Goal: Information Seeking & Learning: Stay updated

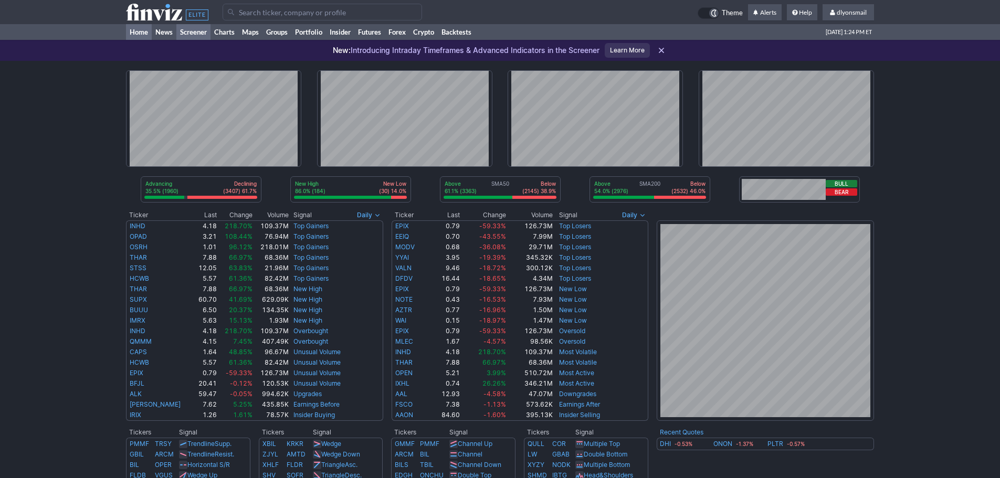
click at [196, 26] on link "Screener" at bounding box center [193, 32] width 34 height 16
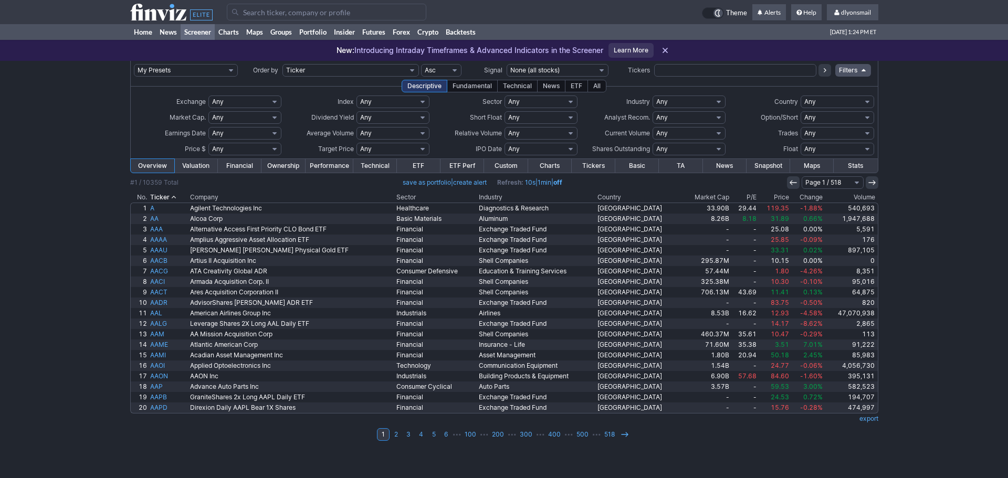
click at [856, 191] on td at bounding box center [504, 190] width 748 height 3
click at [856, 194] on th "Volume" at bounding box center [851, 197] width 54 height 10
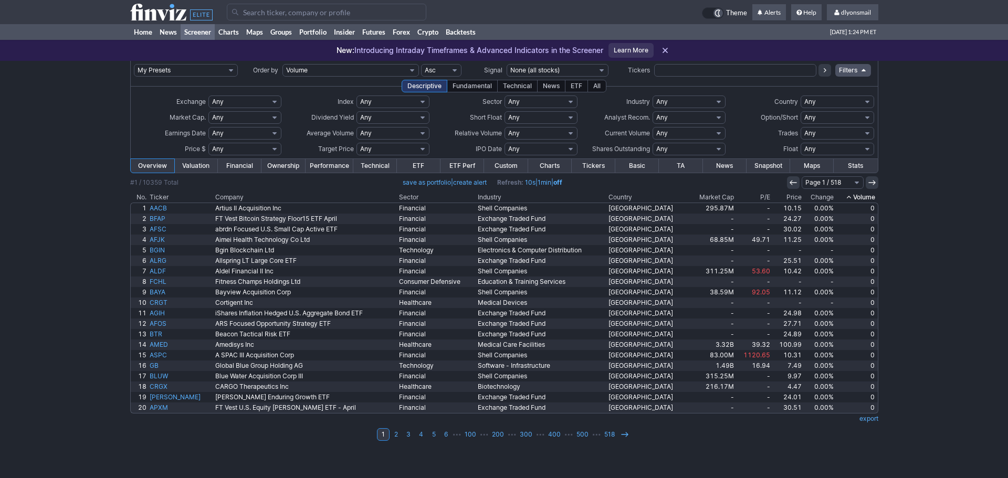
click at [865, 195] on th "Volume" at bounding box center [856, 197] width 43 height 10
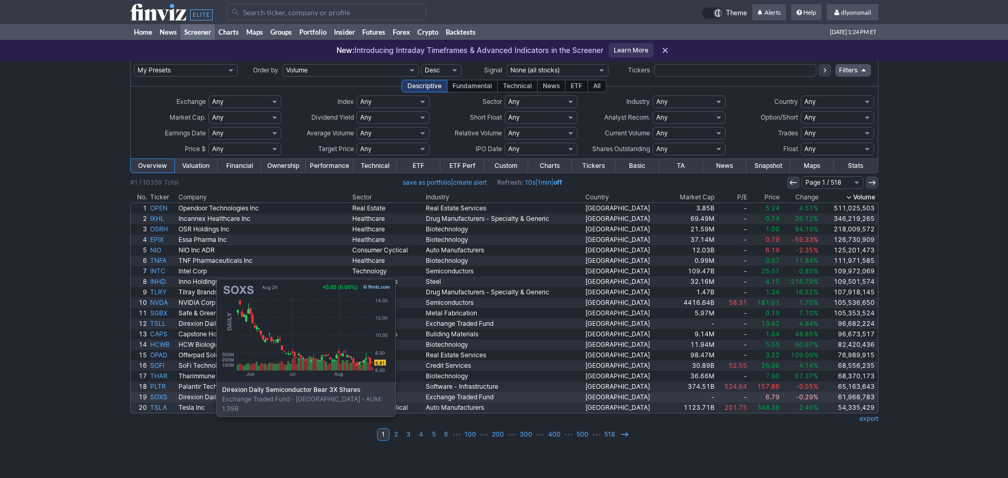
click at [164, 394] on link "SOXS" at bounding box center [163, 397] width 28 height 10
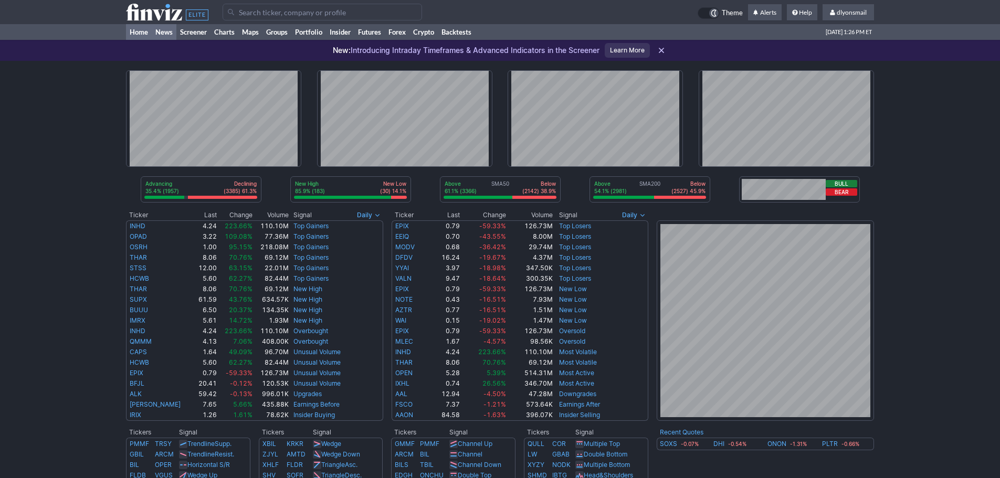
click at [162, 26] on link "News" at bounding box center [164, 32] width 25 height 16
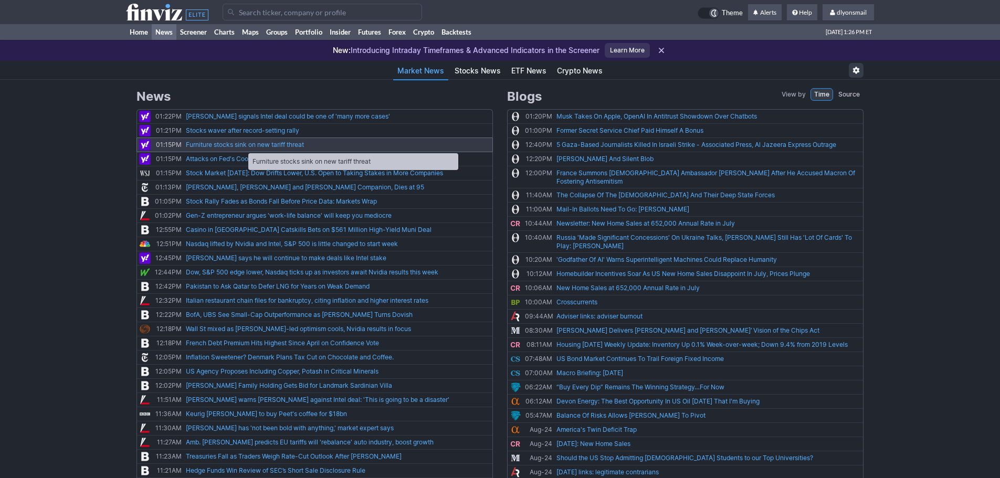
click at [243, 148] on link "Furniture stocks sink on new tariff threat" at bounding box center [245, 144] width 118 height 10
